Goal: Entertainment & Leisure: Consume media (video, audio)

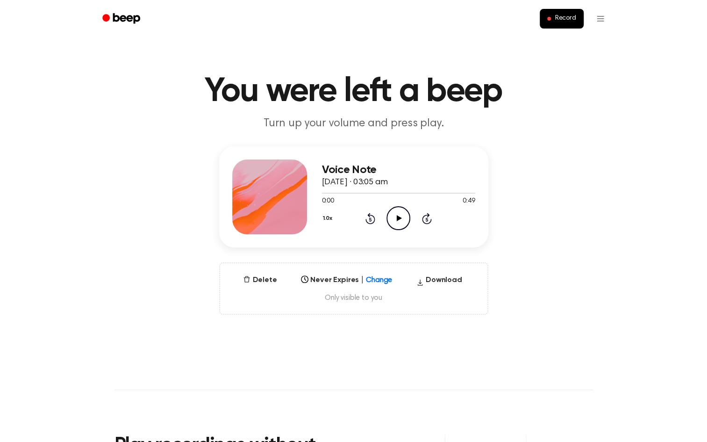
click at [396, 210] on icon "Play Audio" at bounding box center [398, 218] width 24 height 24
click at [393, 215] on icon "Play Audio" at bounding box center [398, 218] width 24 height 24
click at [403, 211] on icon "Play Audio" at bounding box center [398, 218] width 24 height 24
click at [397, 218] on icon at bounding box center [398, 218] width 4 height 6
click at [399, 210] on icon "Play Audio" at bounding box center [398, 218] width 24 height 24
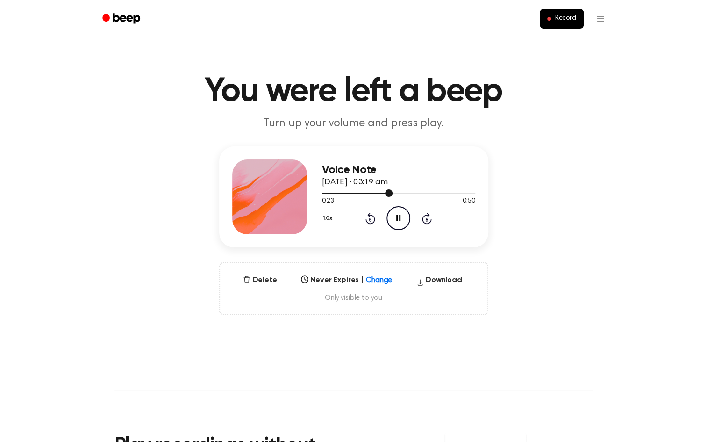
click at [354, 189] on div at bounding box center [398, 192] width 153 height 7
click at [324, 193] on div at bounding box center [355, 193] width 66 height 1
click at [322, 190] on div at bounding box center [398, 192] width 153 height 7
click at [395, 219] on icon "Pause Audio" at bounding box center [398, 218] width 24 height 24
click at [390, 221] on icon "Play Audio" at bounding box center [398, 218] width 24 height 24
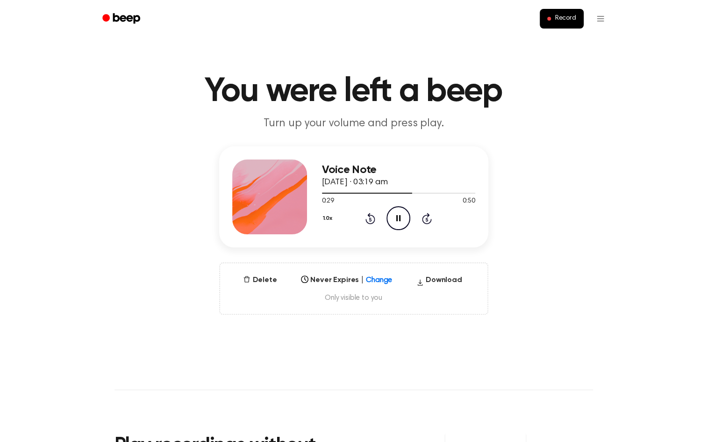
click at [335, 194] on div at bounding box center [398, 192] width 153 height 7
click at [331, 193] on span at bounding box center [331, 192] width 7 height 7
click at [398, 217] on icon at bounding box center [399, 218] width 5 height 6
